Goal: Information Seeking & Learning: Learn about a topic

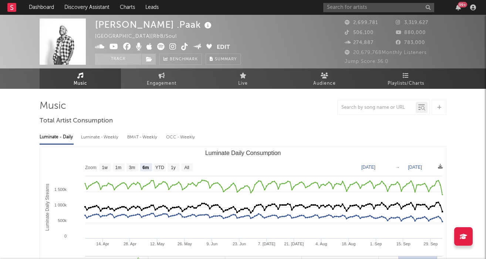
select select "6m"
click at [344, 8] on input "text" at bounding box center [378, 7] width 111 height 9
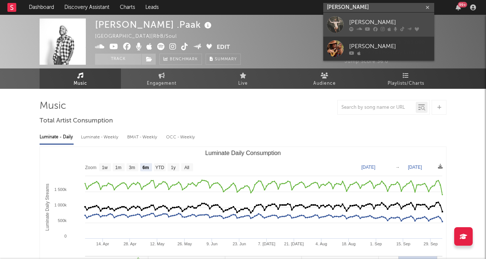
type input "[PERSON_NAME]"
click at [354, 17] on link "[PERSON_NAME]" at bounding box center [378, 25] width 111 height 24
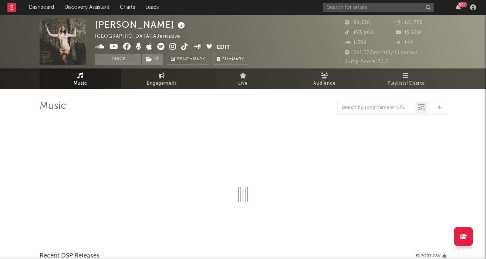
select select "6m"
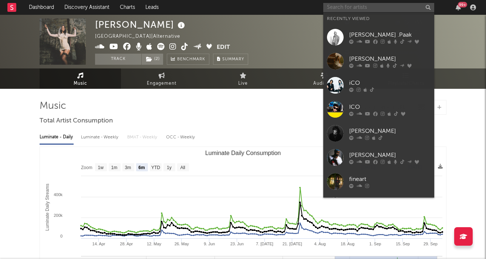
click at [368, 5] on input "text" at bounding box center [378, 7] width 111 height 9
